Goal: Task Accomplishment & Management: Complete application form

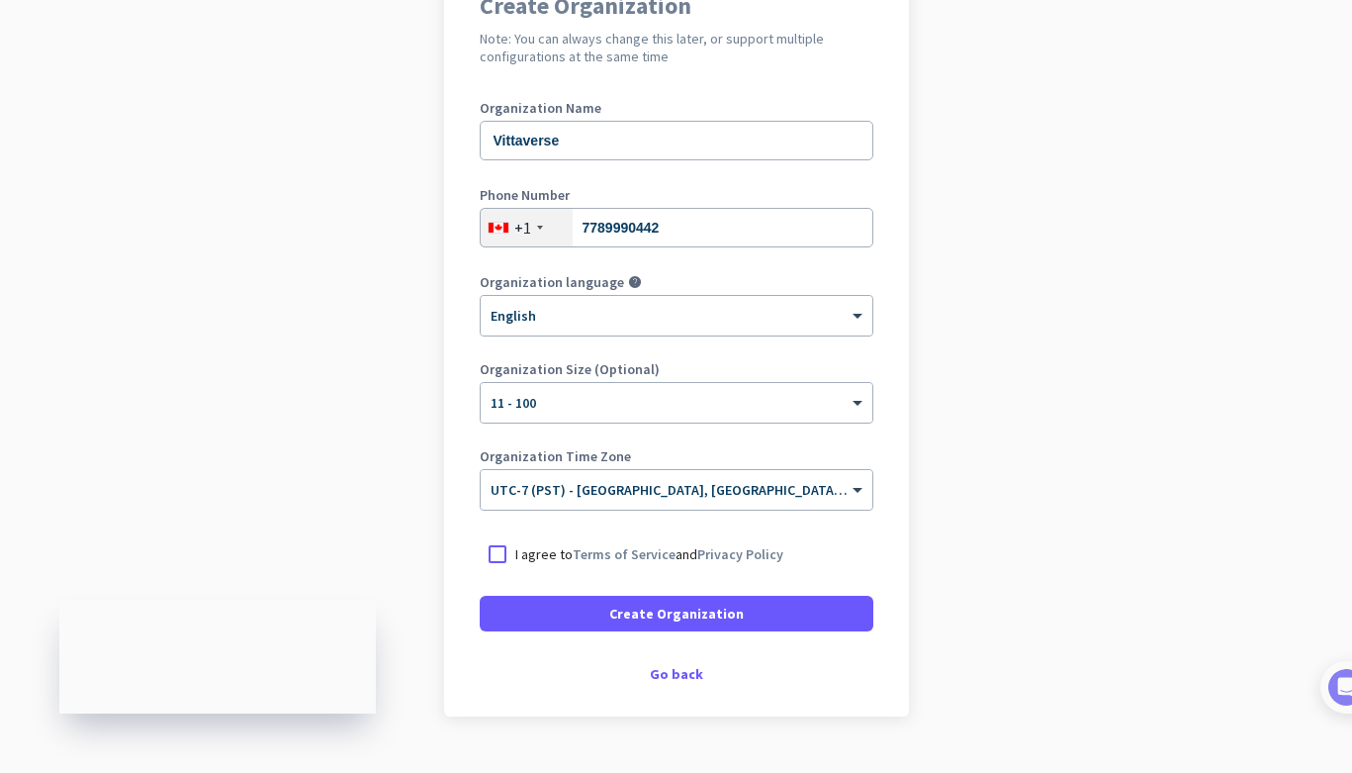
scroll to position [195, 0]
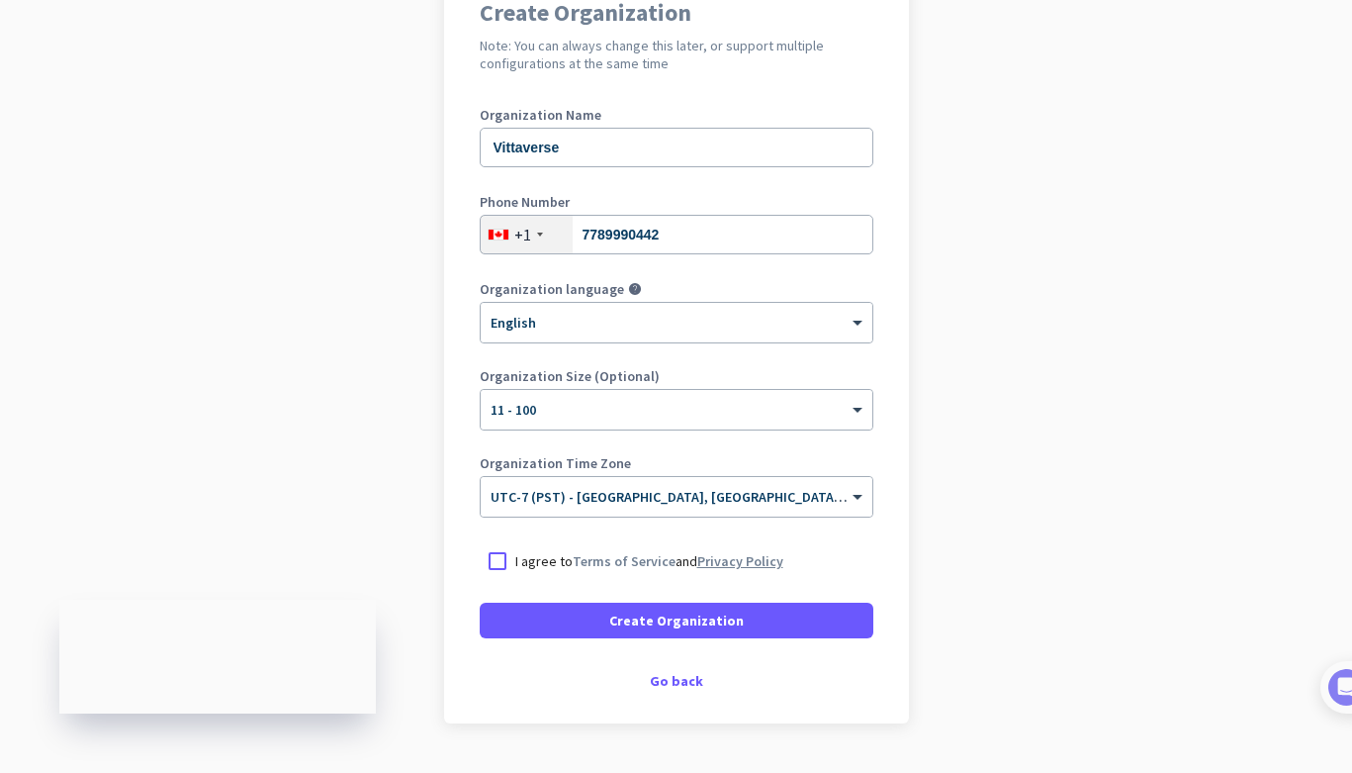
click at [717, 556] on link "Privacy Policy" at bounding box center [740, 561] width 86 height 18
click at [499, 560] on div at bounding box center [498, 561] width 36 height 36
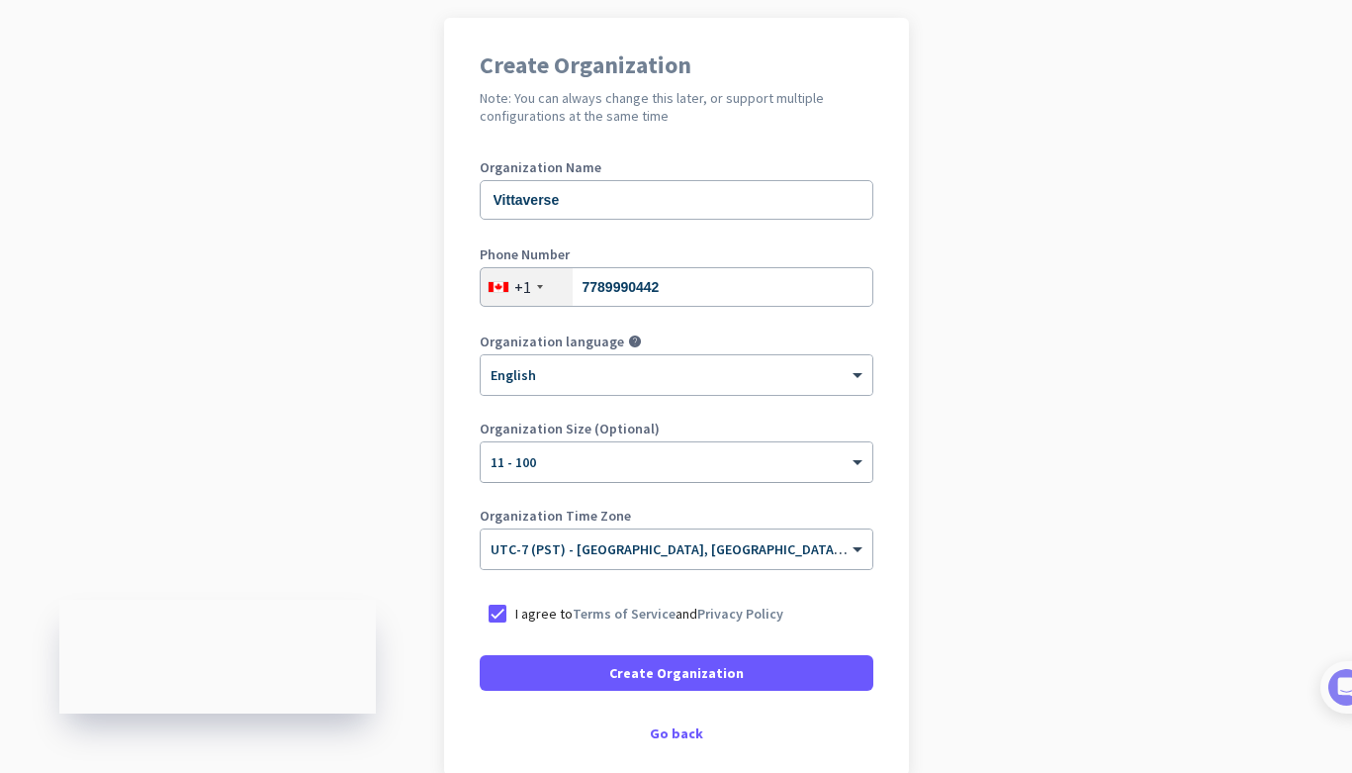
scroll to position [244, 0]
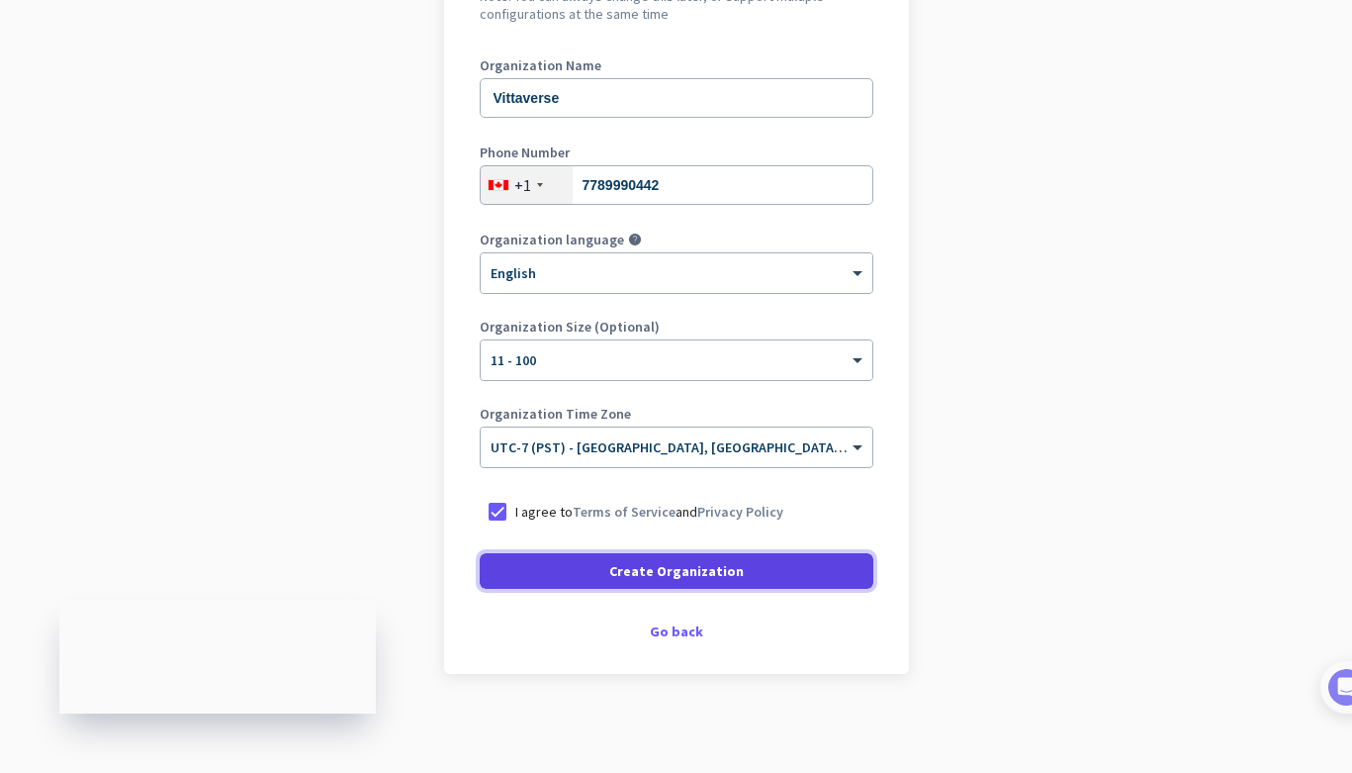
click at [656, 572] on span "Create Organization" at bounding box center [676, 571] width 135 height 20
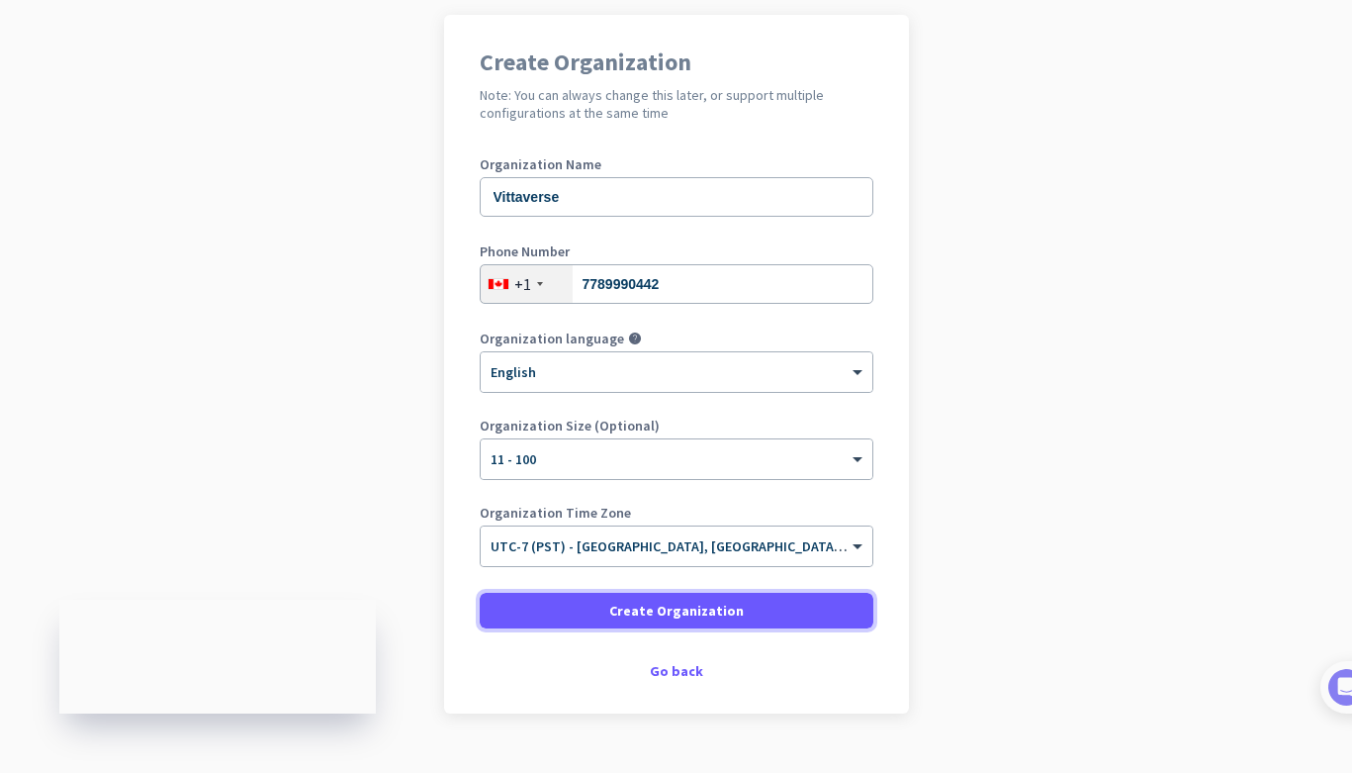
scroll to position [143, 0]
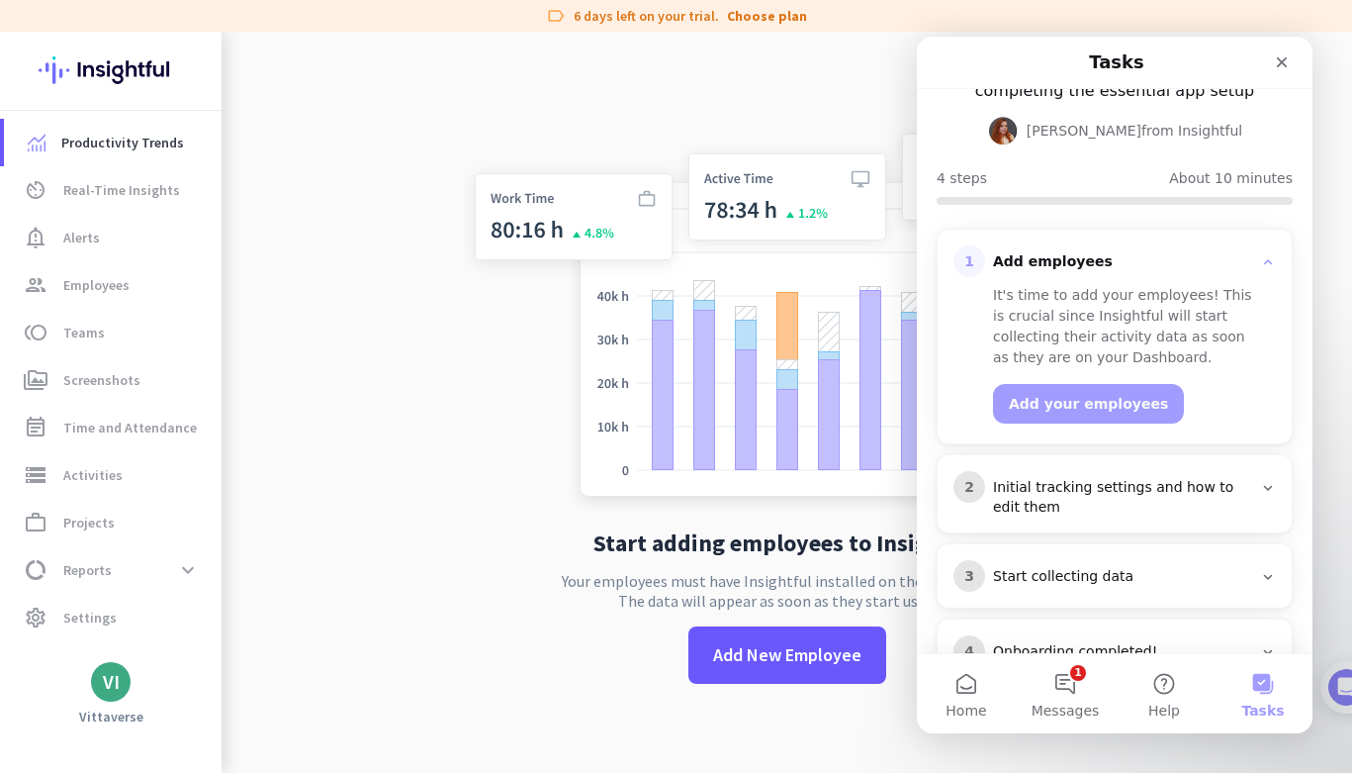
scroll to position [153, 0]
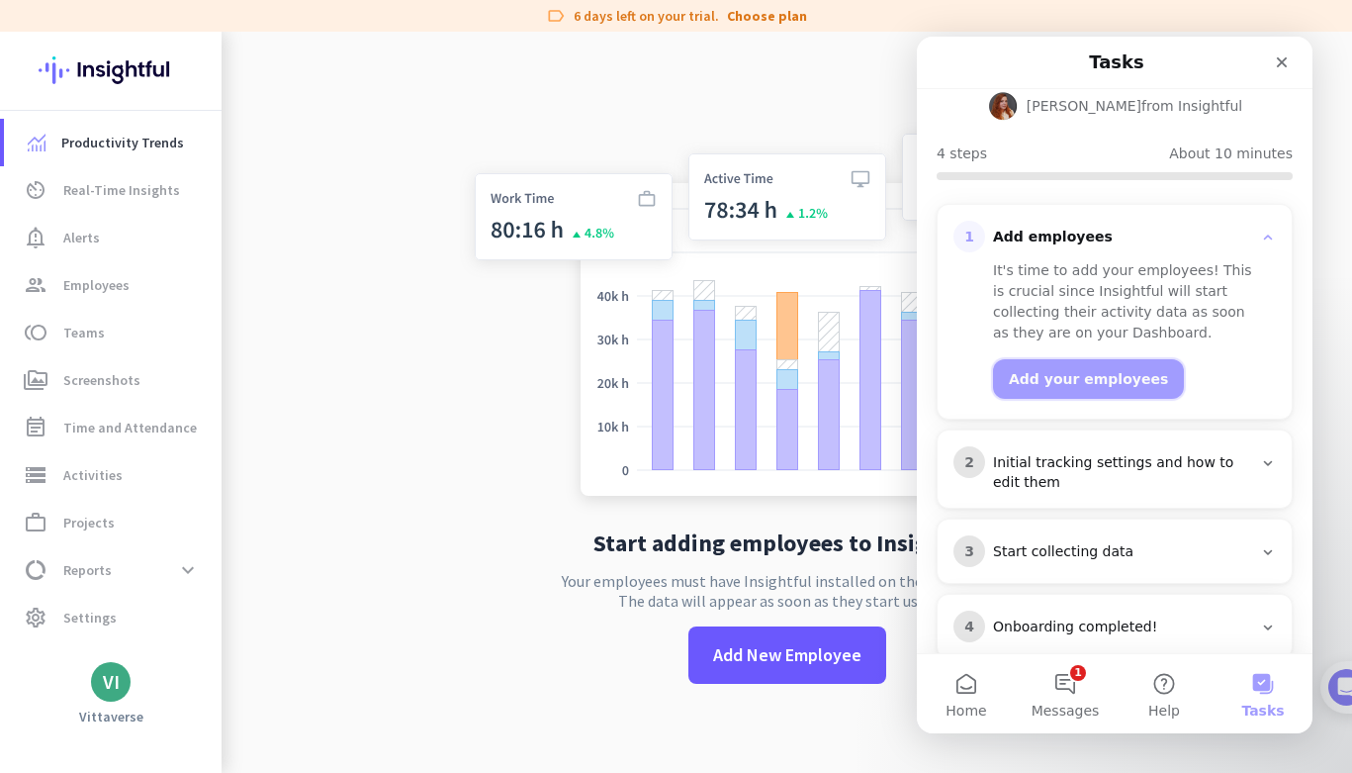
click at [1095, 359] on button "Add your employees" at bounding box center [1088, 379] width 191 height 40
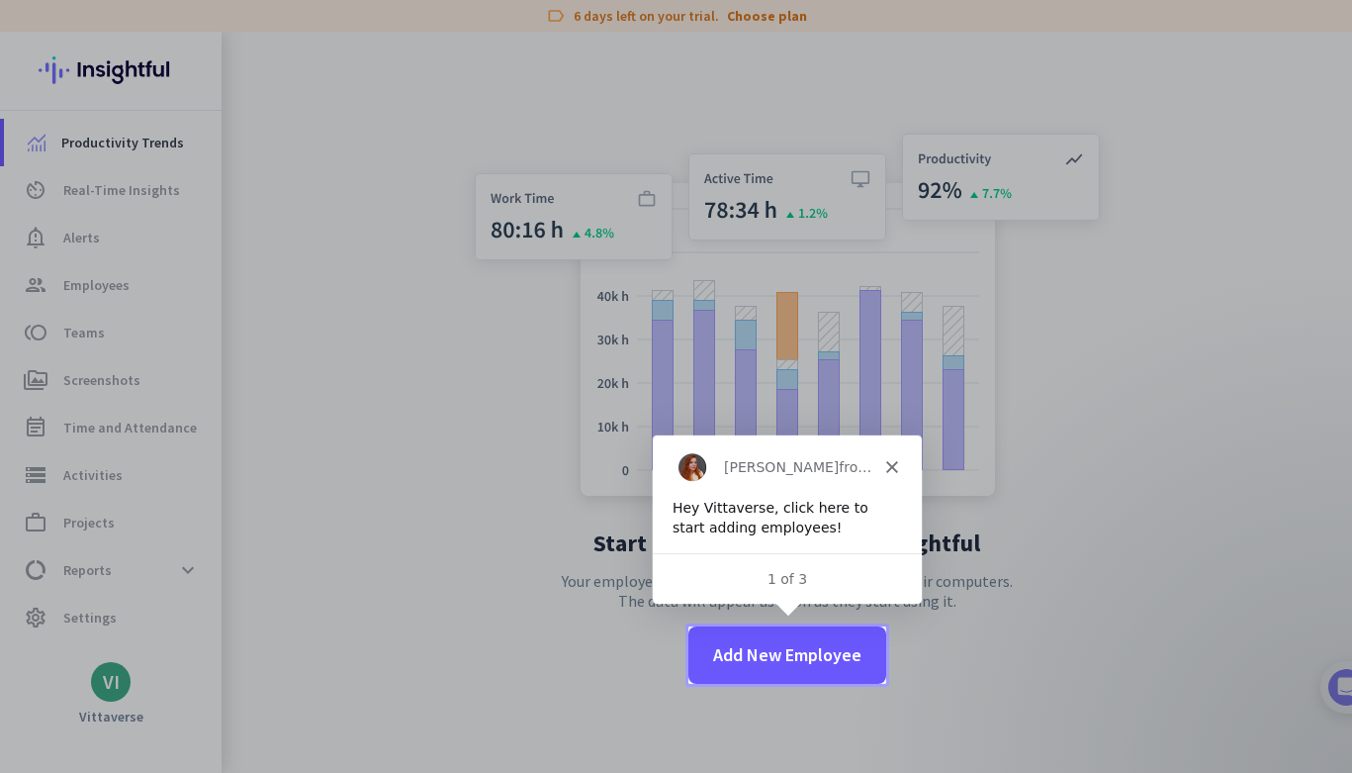
scroll to position [0, 0]
click at [812, 670] on span at bounding box center [788, 654] width 198 height 47
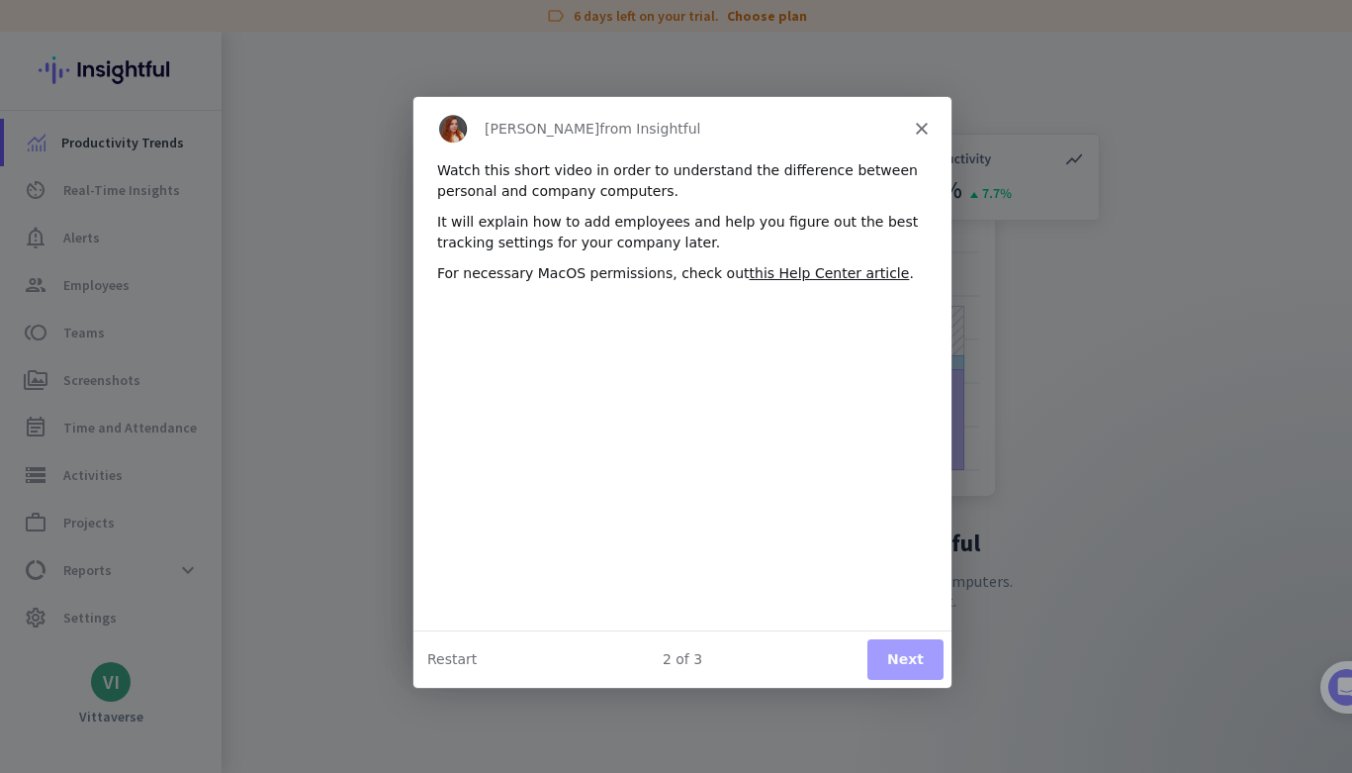
click at [918, 133] on icon "Close" at bounding box center [920, 128] width 12 height 12
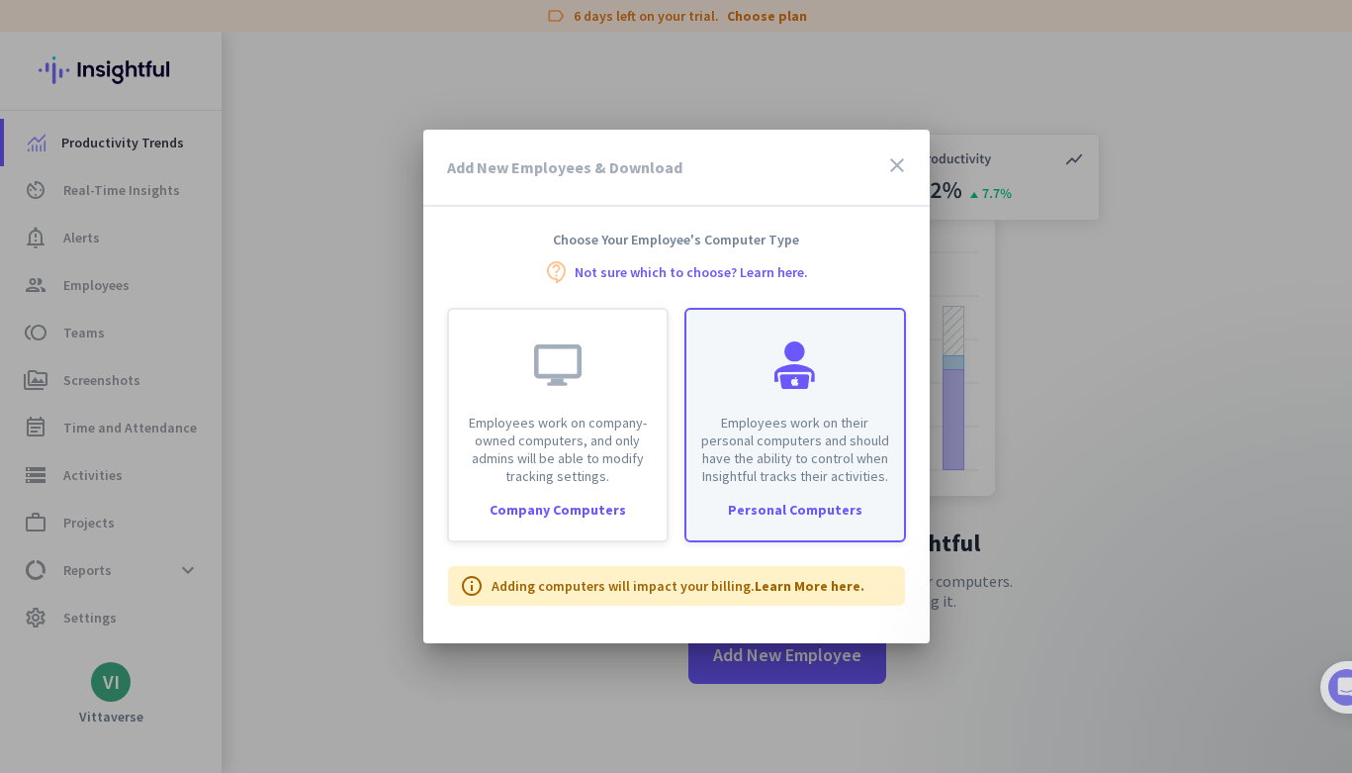
click at [799, 472] on p "Employees work on their personal computers and should have the ability to contr…" at bounding box center [795, 449] width 194 height 71
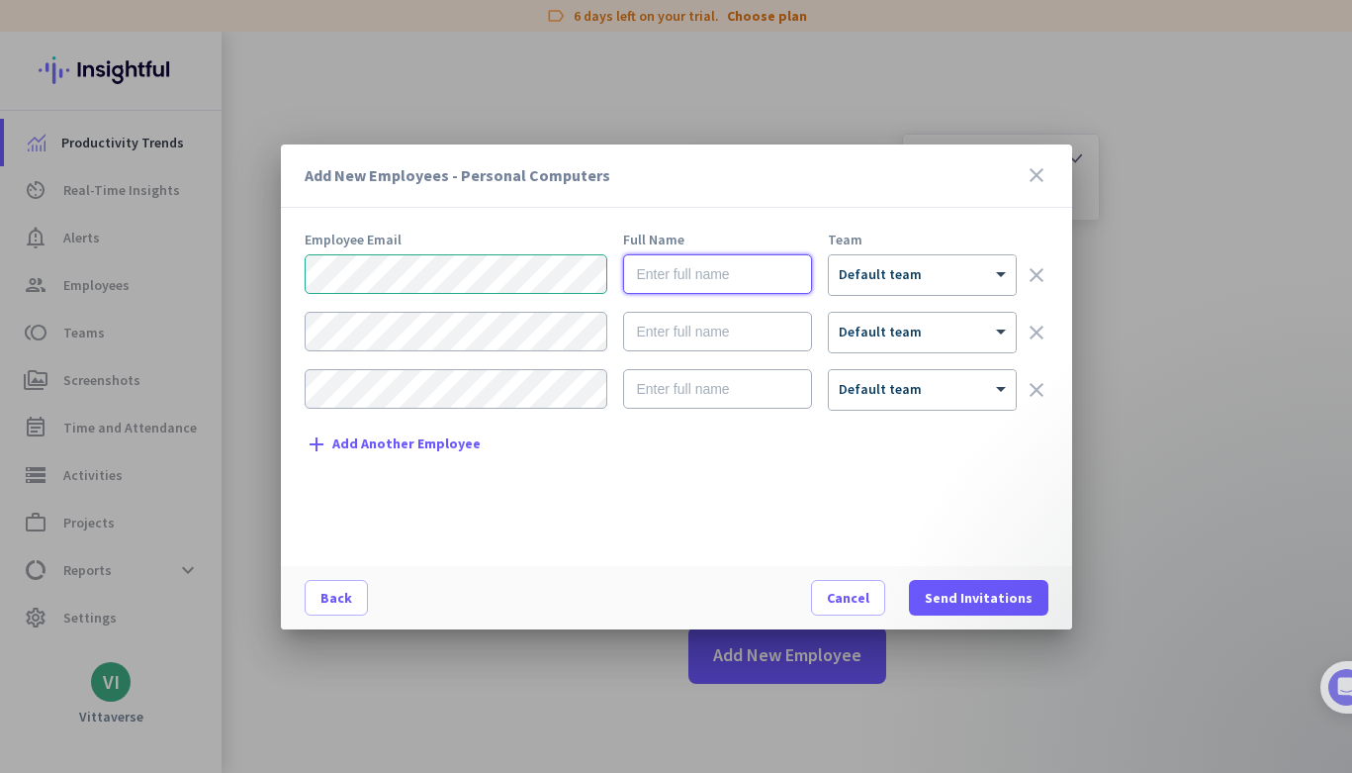
click at [727, 291] on input "text" at bounding box center [717, 274] width 189 height 40
type input "[PERSON_NAME]"
click at [744, 325] on input "text" at bounding box center [717, 332] width 189 height 40
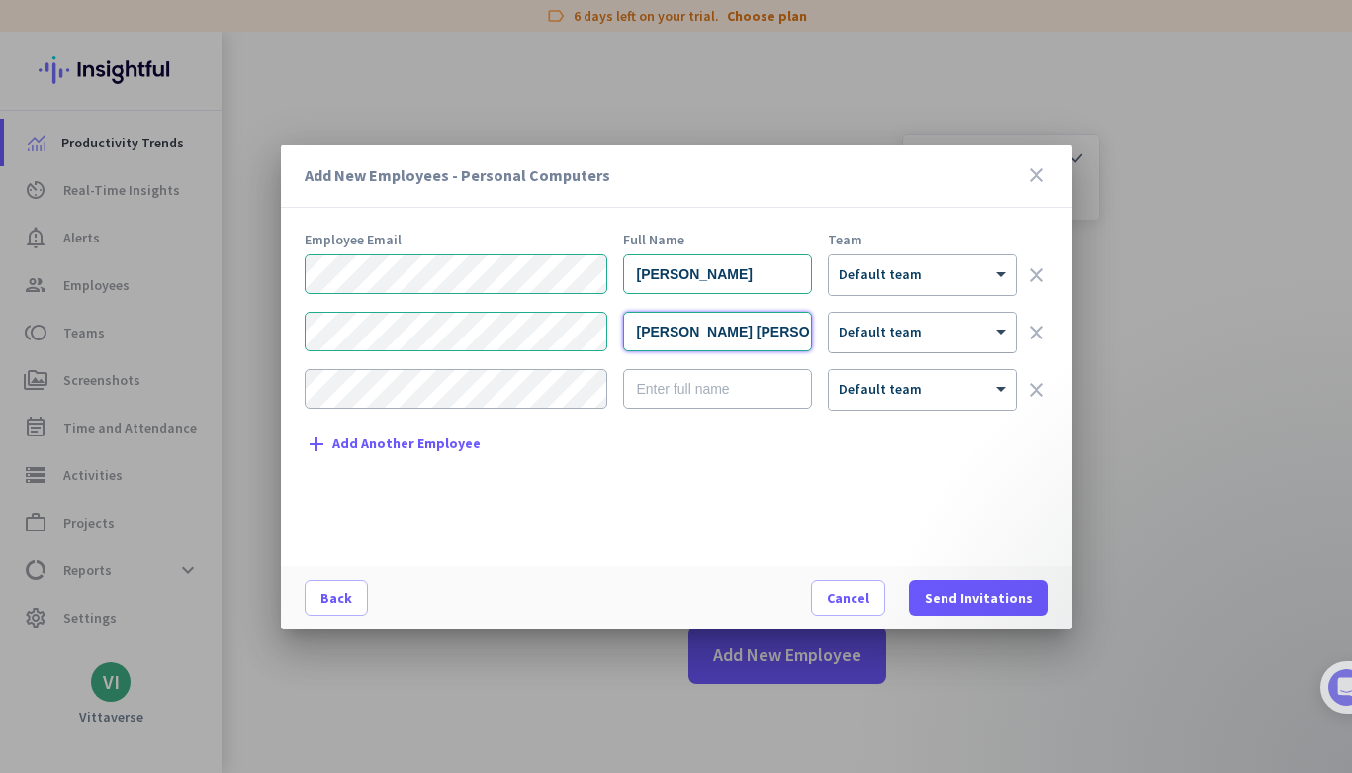
type input "[PERSON_NAME] [PERSON_NAME]"
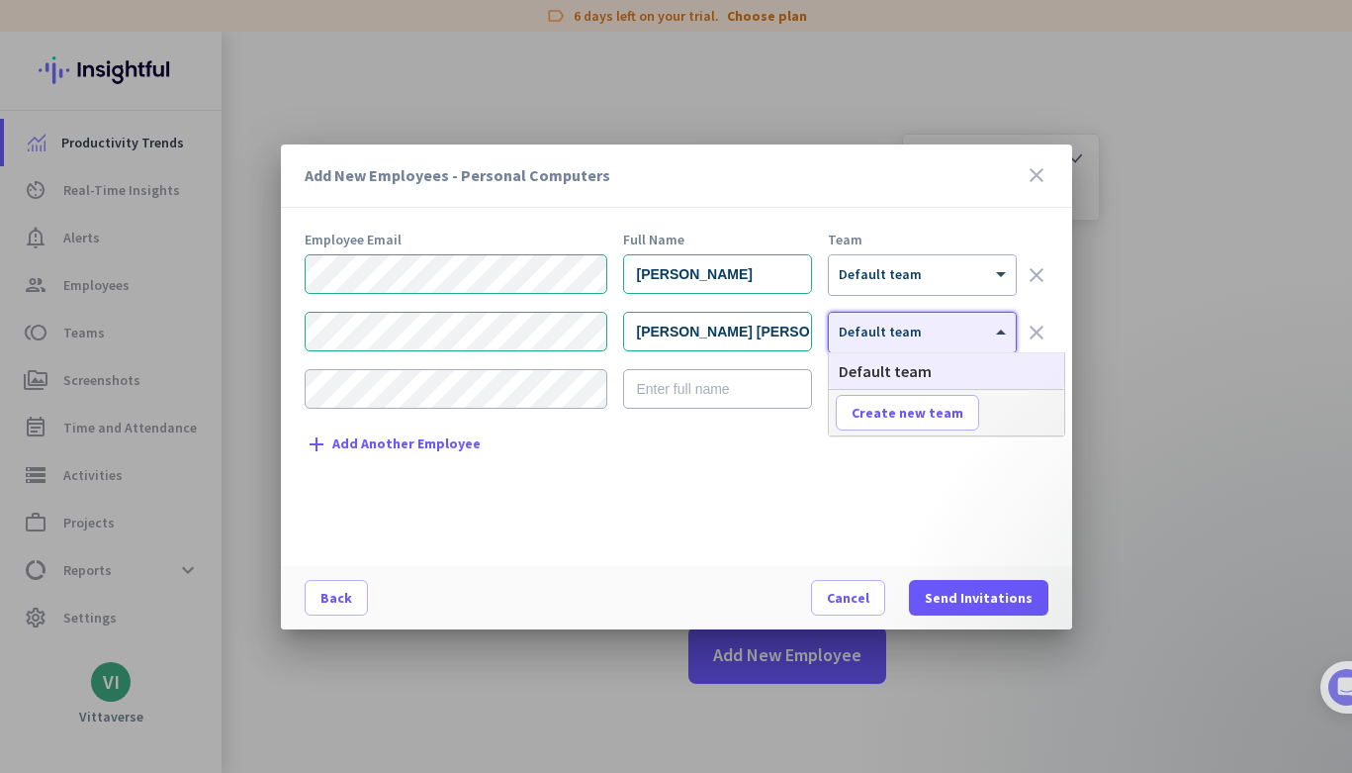
click at [910, 332] on div at bounding box center [922, 326] width 187 height 17
click at [832, 450] on div "Employee Email Full Name Team [PERSON_NAME] × Default team clear [PERSON_NAME] …" at bounding box center [685, 389] width 760 height 314
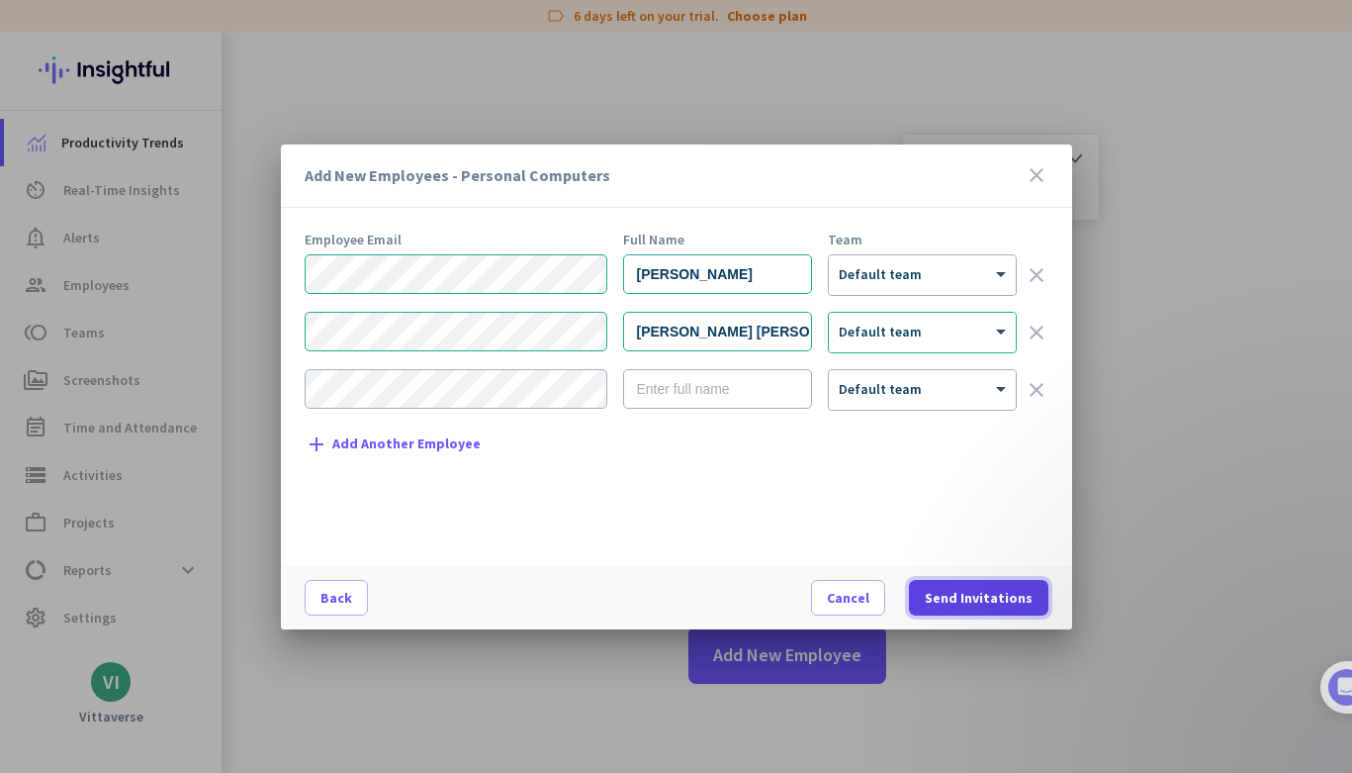
click at [990, 599] on span "Send Invitations" at bounding box center [979, 598] width 108 height 20
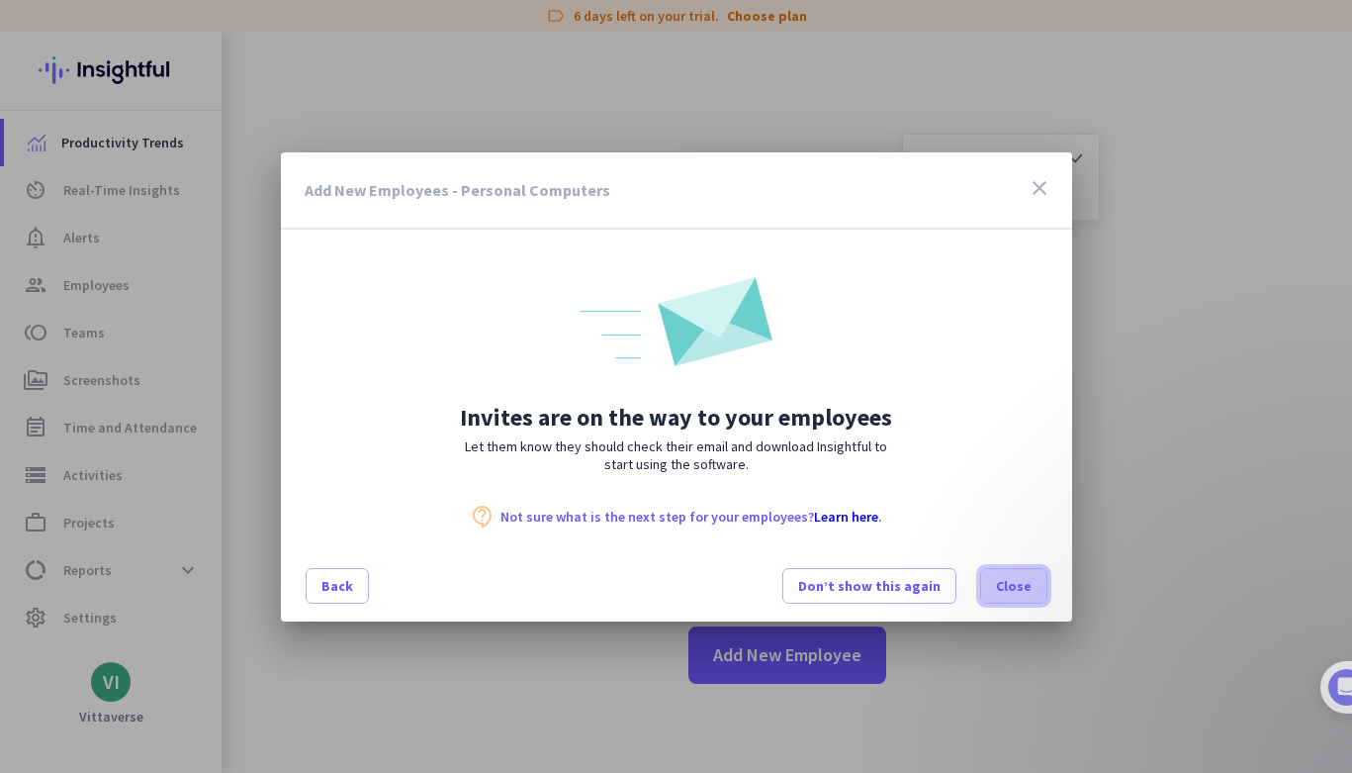
click at [1006, 594] on span "Close" at bounding box center [1014, 586] width 36 height 20
